Goal: Transaction & Acquisition: Purchase product/service

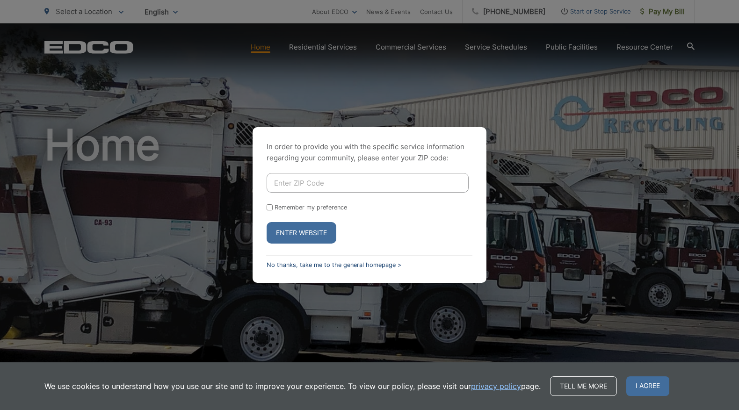
click at [287, 263] on link "No thanks, take me to the general homepage >" at bounding box center [333, 264] width 135 height 7
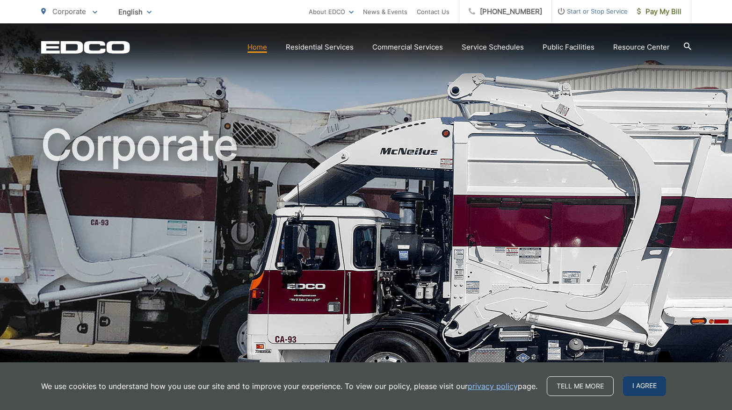
click at [638, 393] on span "I agree" at bounding box center [644, 386] width 43 height 20
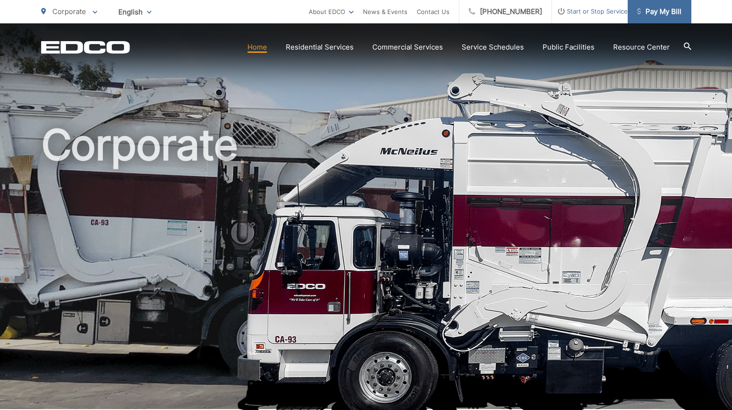
click at [652, 14] on span "Pay My Bill" at bounding box center [659, 11] width 44 height 11
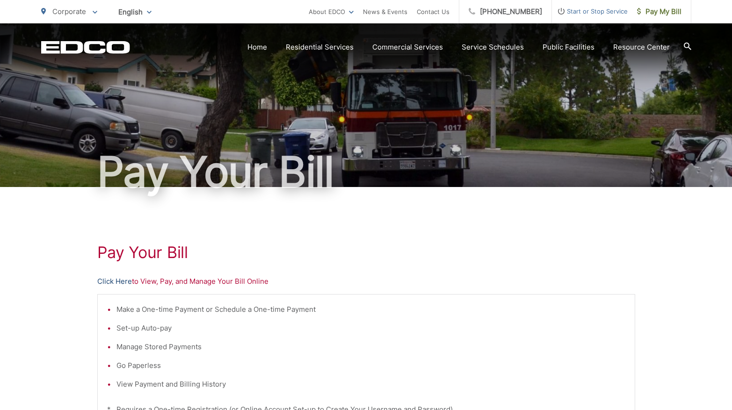
click at [114, 281] on link "Click Here" at bounding box center [114, 281] width 35 height 11
